Goal: Check status: Check status

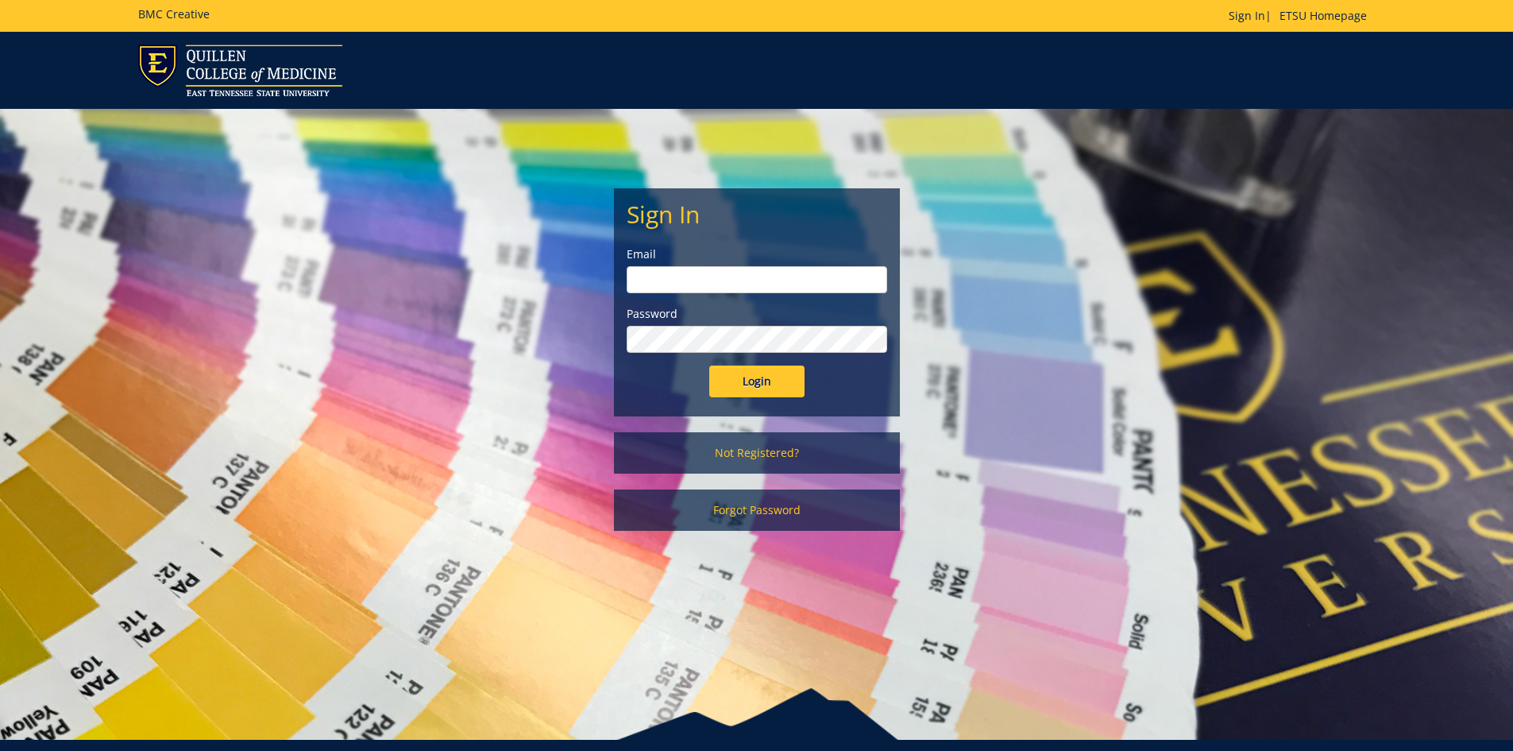
click at [756, 277] on input "email" at bounding box center [757, 279] width 261 height 27
type input "[EMAIL_ADDRESS][DOMAIN_NAME]"
click at [709, 365] on input "Login" at bounding box center [756, 381] width 95 height 32
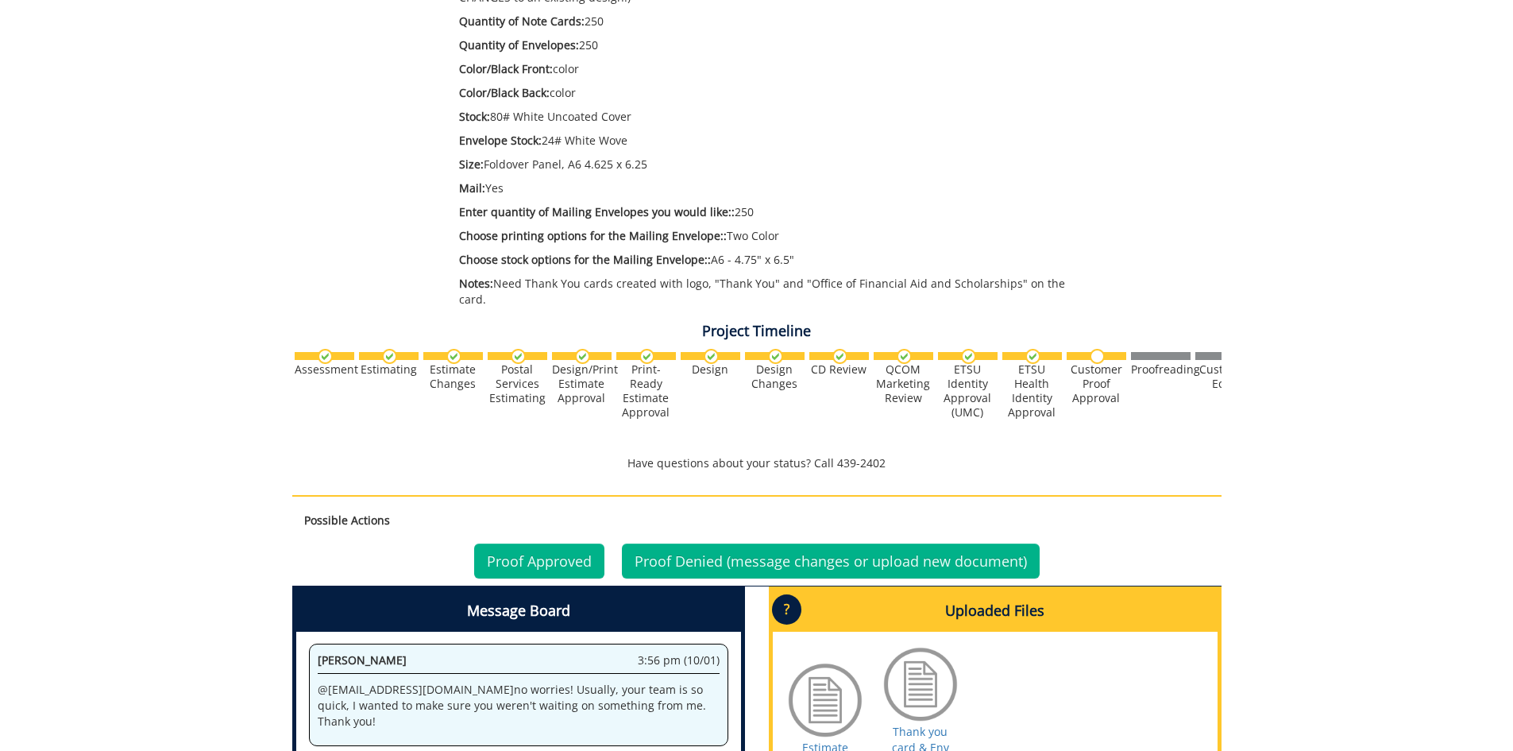
scroll to position [556, 0]
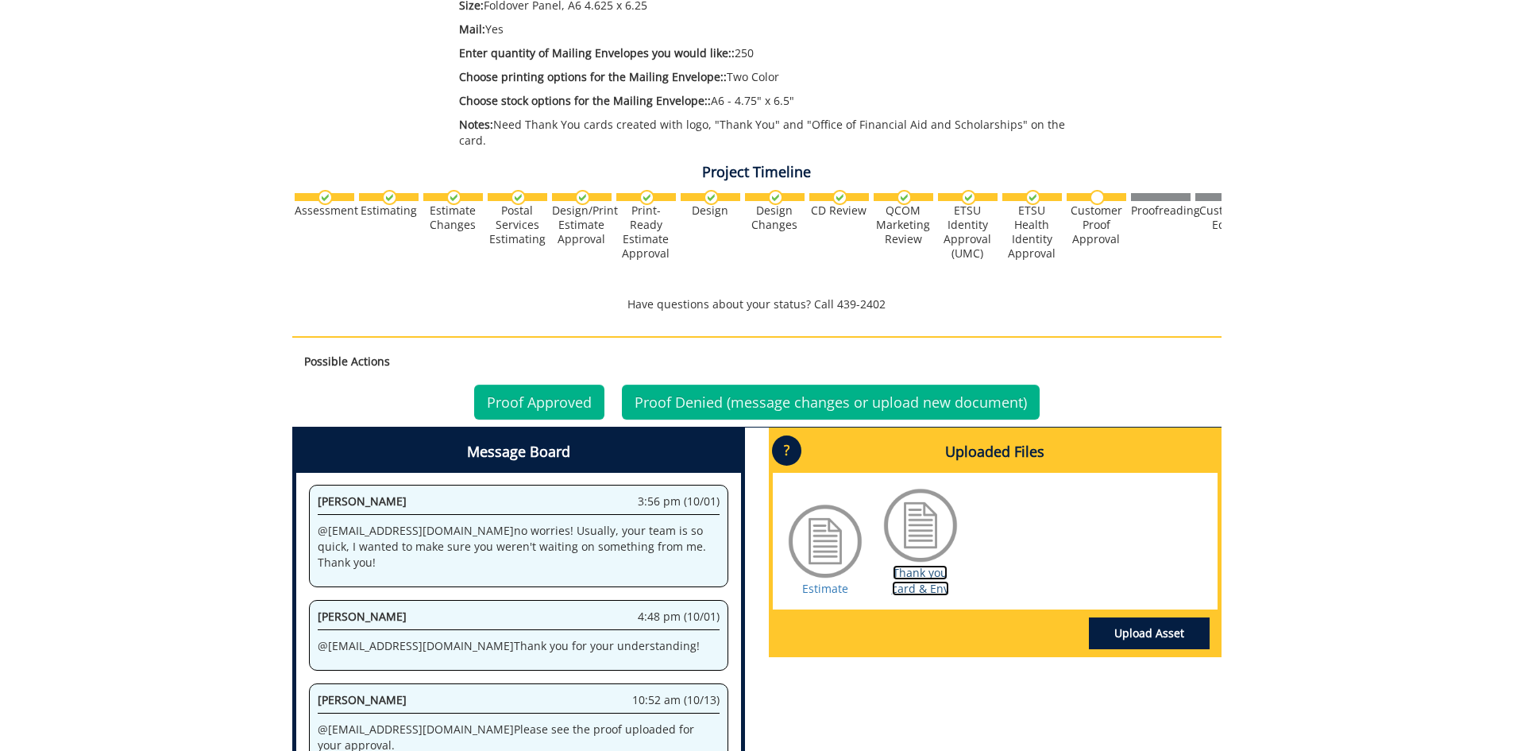
click at [930, 565] on link "Thank you card & Env" at bounding box center [920, 580] width 57 height 31
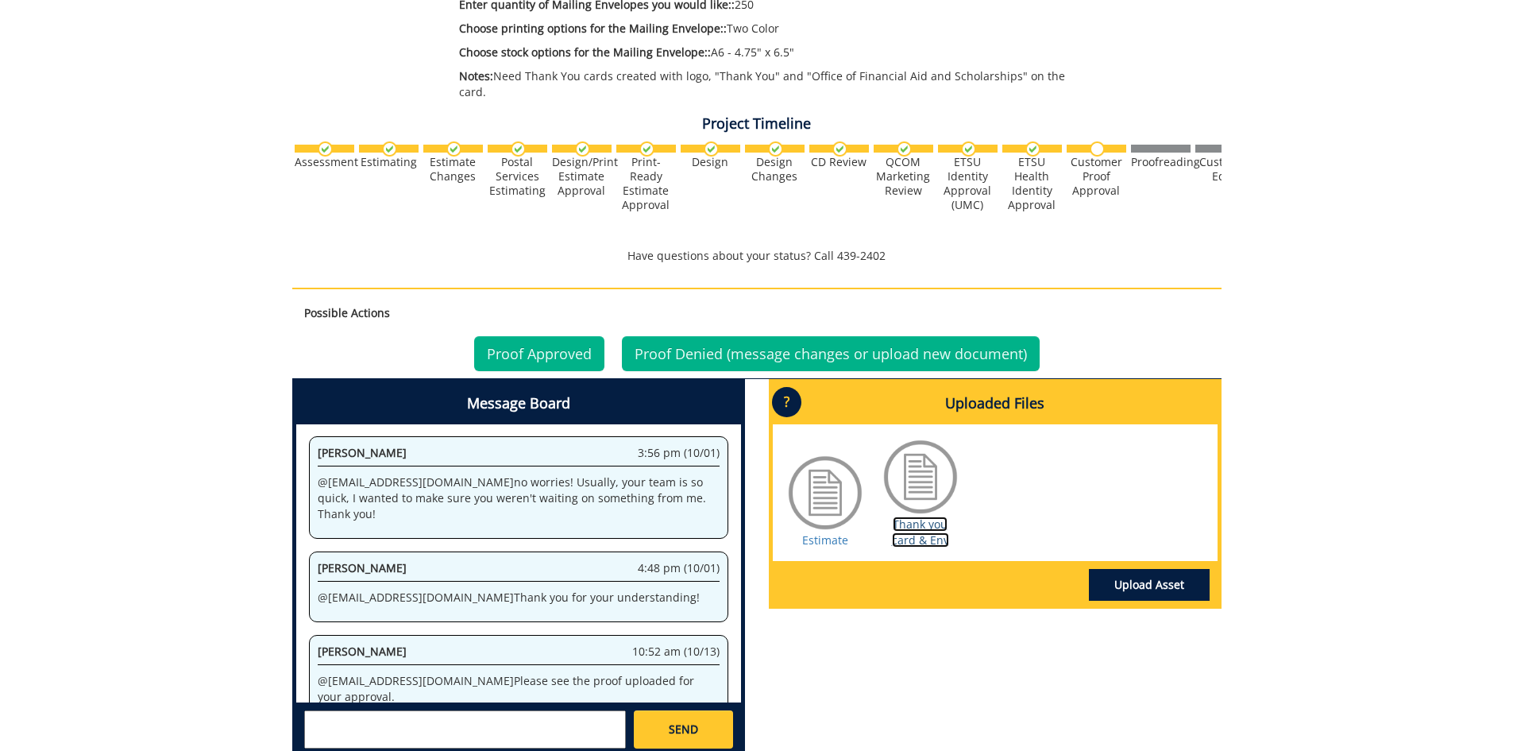
scroll to position [525, 0]
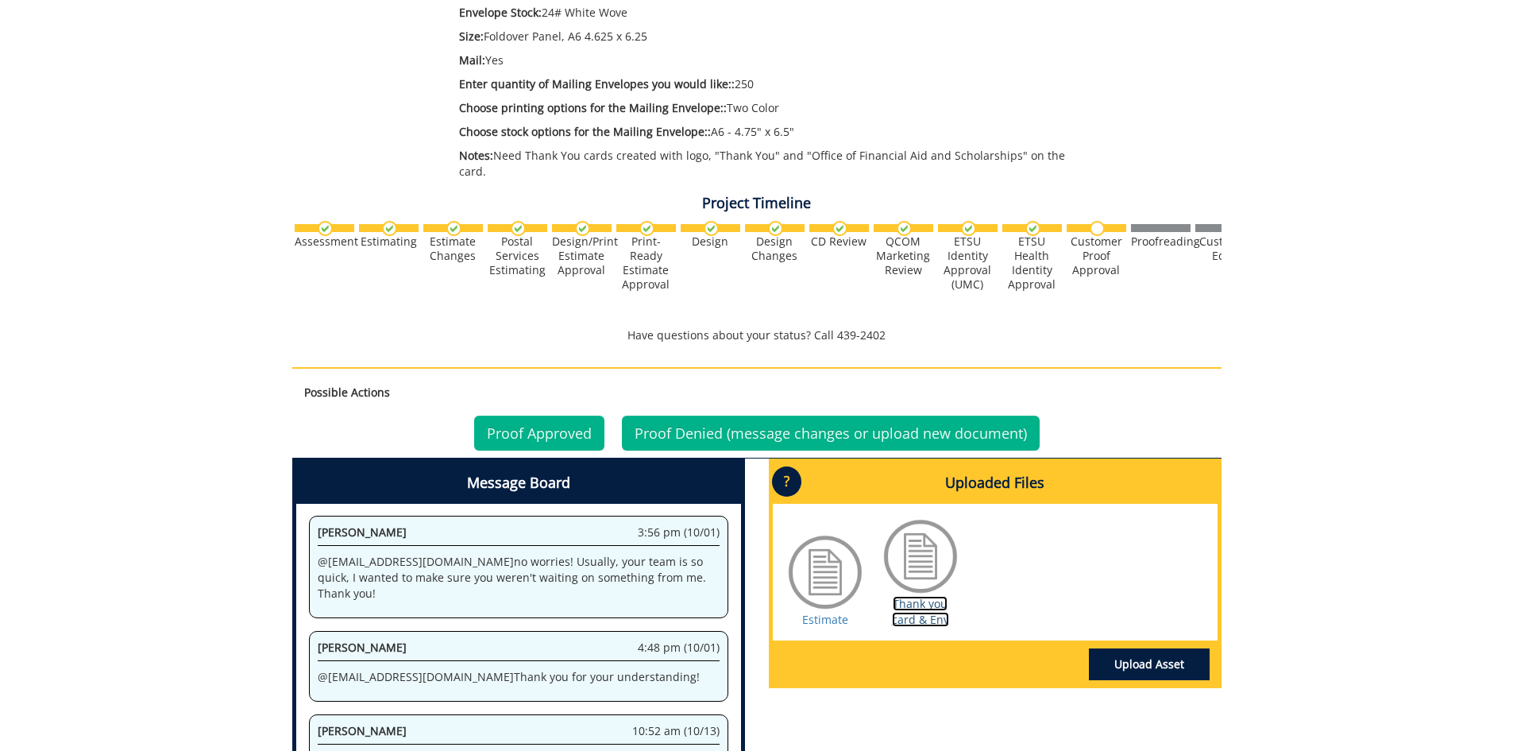
click at [908, 607] on link "Thank you card & Env" at bounding box center [920, 611] width 57 height 31
click at [522, 426] on link "Proof Approved" at bounding box center [539, 432] width 130 height 35
